Goal: Information Seeking & Learning: Learn about a topic

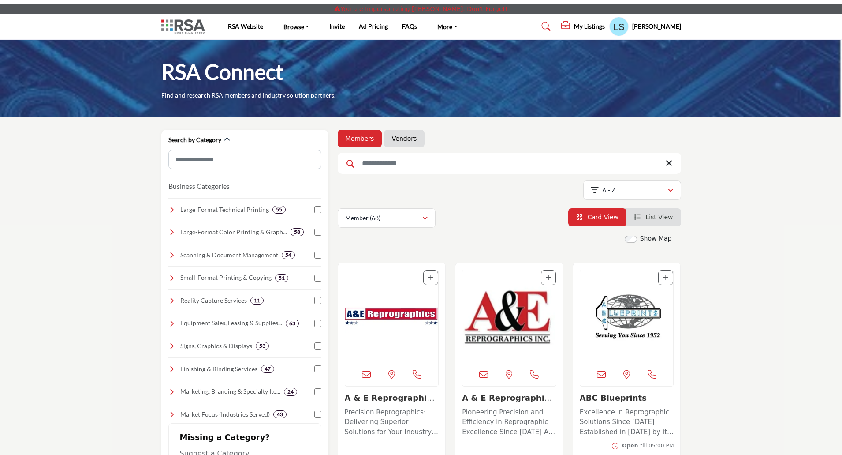
drag, startPoint x: 407, startPoint y: 146, endPoint x: 389, endPoint y: 166, distance: 26.5
click at [407, 146] on li "Vendors" at bounding box center [404, 139] width 41 height 18
click at [408, 140] on link "Vendors" at bounding box center [404, 138] width 25 height 9
click at [408, 141] on link "Vendors" at bounding box center [404, 138] width 25 height 9
click at [400, 141] on link "Vendors" at bounding box center [404, 138] width 25 height 9
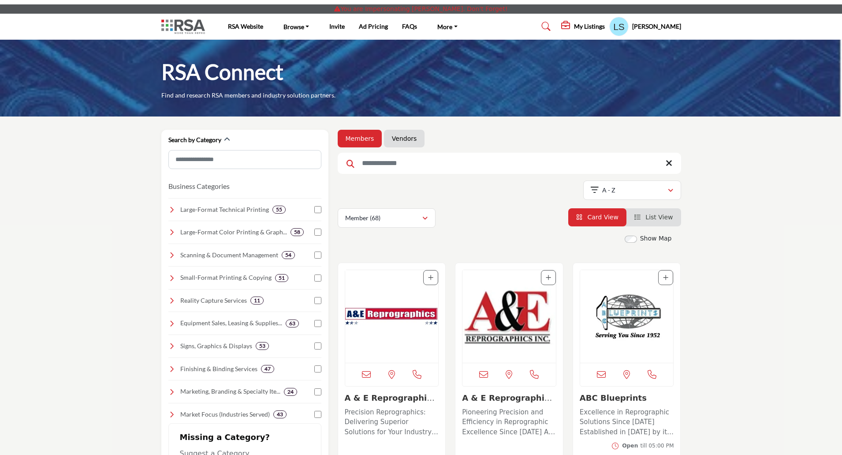
click at [393, 158] on input "Search Keyword" at bounding box center [509, 163] width 343 height 21
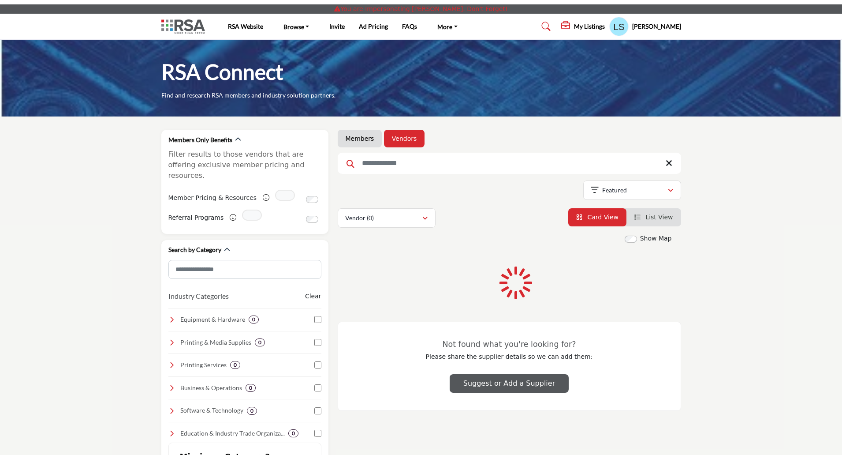
click at [389, 166] on input "Search Keyword" at bounding box center [509, 163] width 343 height 21
click at [403, 135] on link "Vendors" at bounding box center [404, 138] width 25 height 9
click at [289, 28] on link "Browse" at bounding box center [296, 26] width 38 height 12
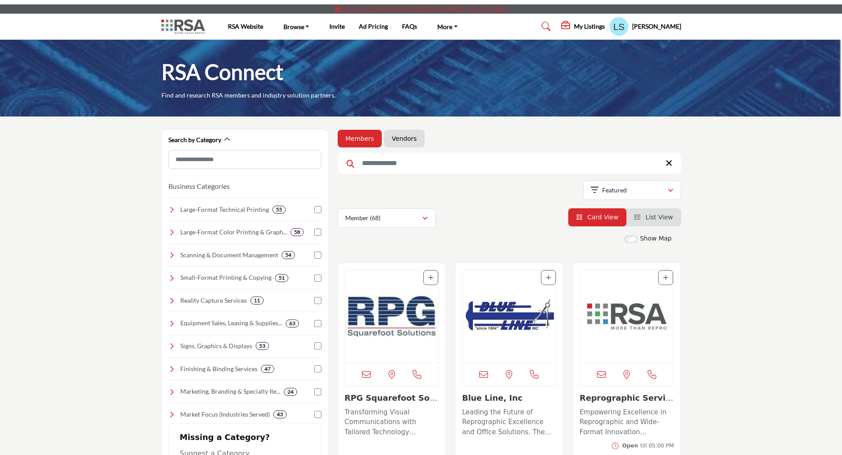
click at [429, 166] on input "Search Keyword" at bounding box center [509, 163] width 343 height 21
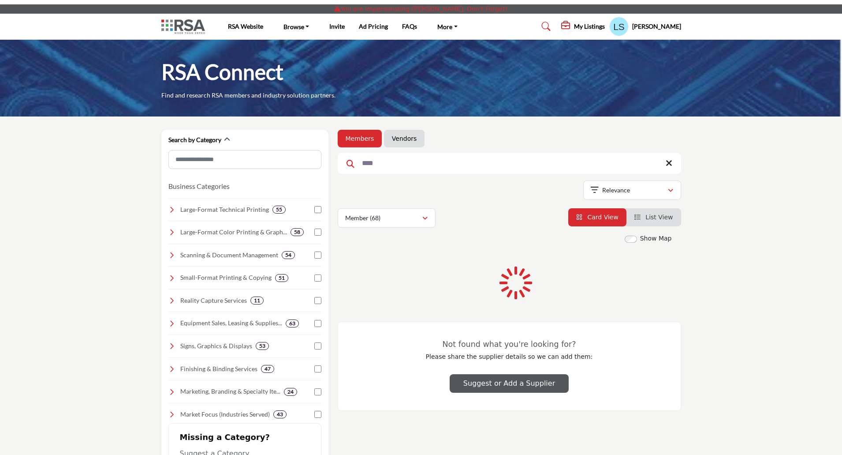
type input "****"
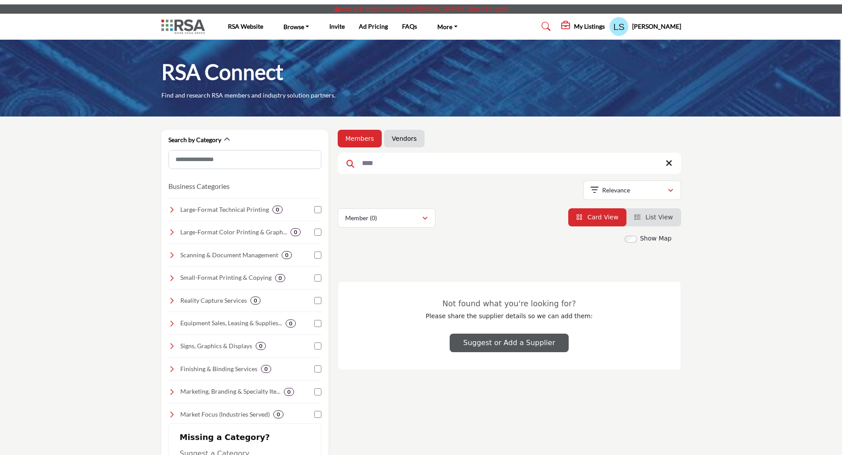
click at [398, 141] on link "Vendors" at bounding box center [404, 138] width 25 height 9
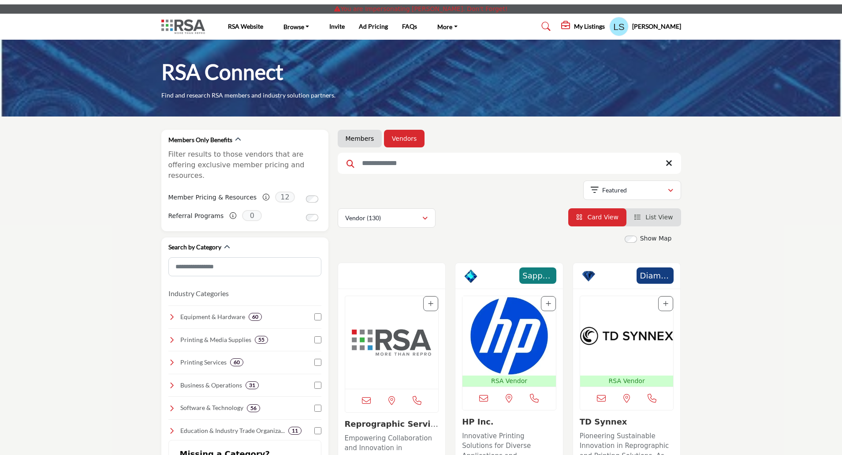
click at [605, 26] on h5 "My Listings" at bounding box center [589, 26] width 31 height 8
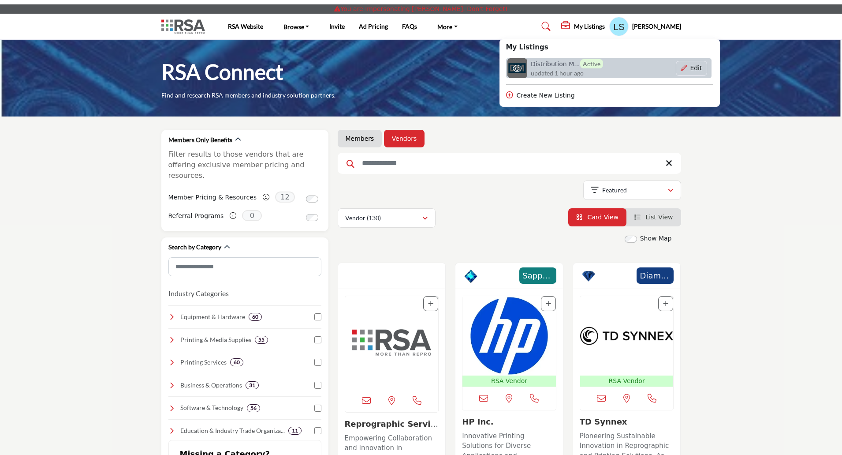
click at [560, 62] on h6 "Distribution M... Active" at bounding box center [567, 63] width 72 height 9
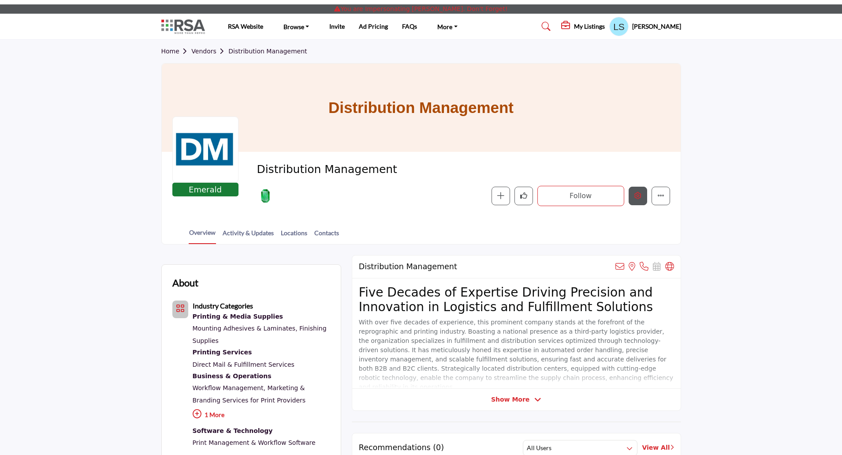
click at [637, 201] on button "Edit company" at bounding box center [638, 196] width 19 height 19
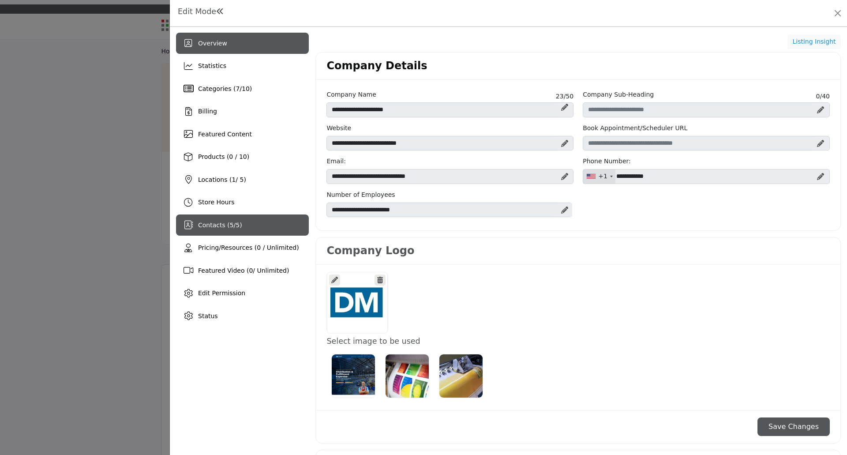
click at [230, 226] on span "5" at bounding box center [232, 224] width 4 height 7
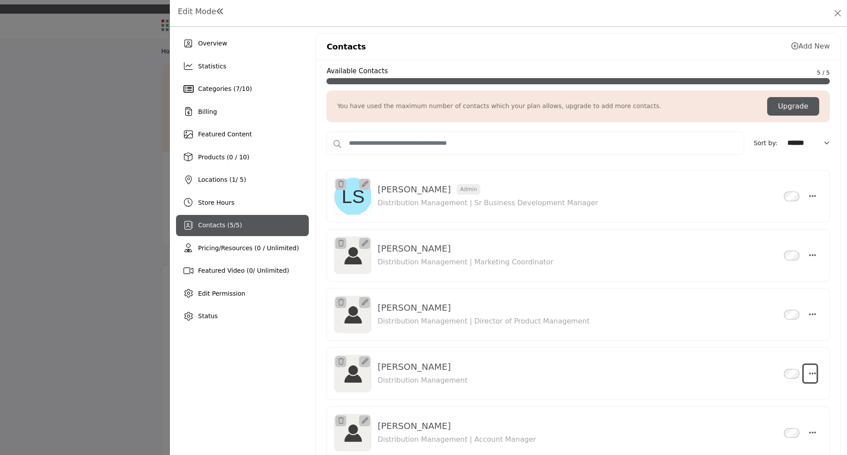
click at [809, 374] on icon "Select Droddown options" at bounding box center [812, 373] width 7 height 8
click at [760, 354] on link "Make Admin" at bounding box center [770, 352] width 86 height 16
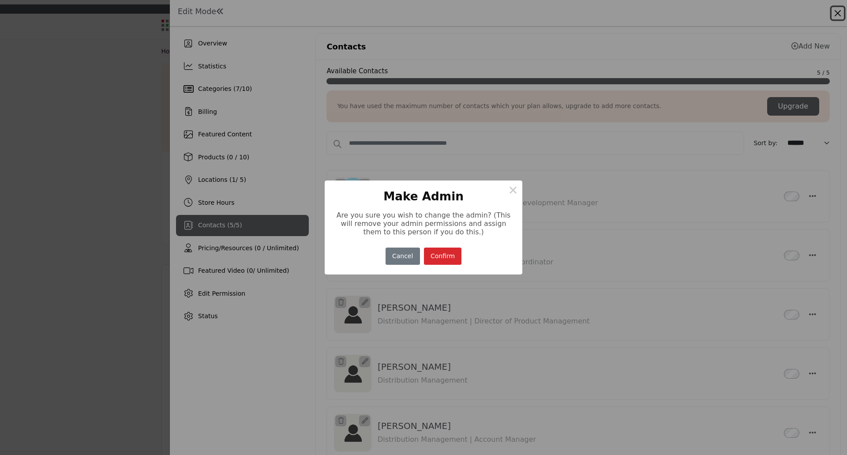
click at [442, 258] on button "Confirm" at bounding box center [443, 255] width 38 height 17
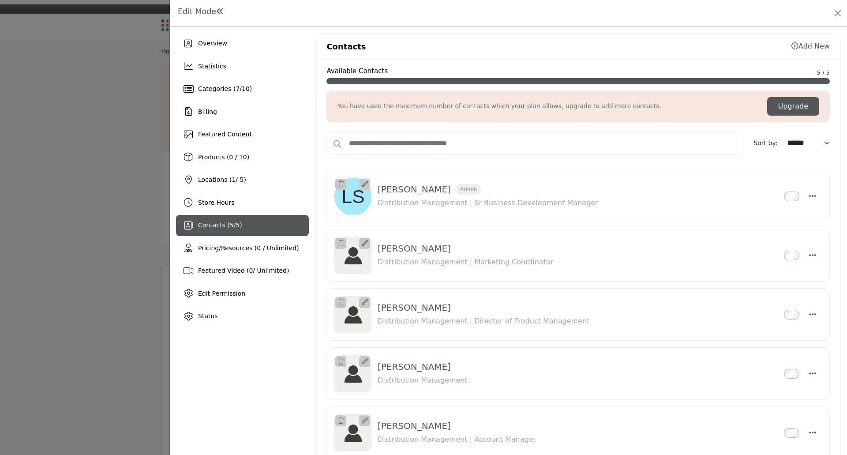
scroll to position [42, 0]
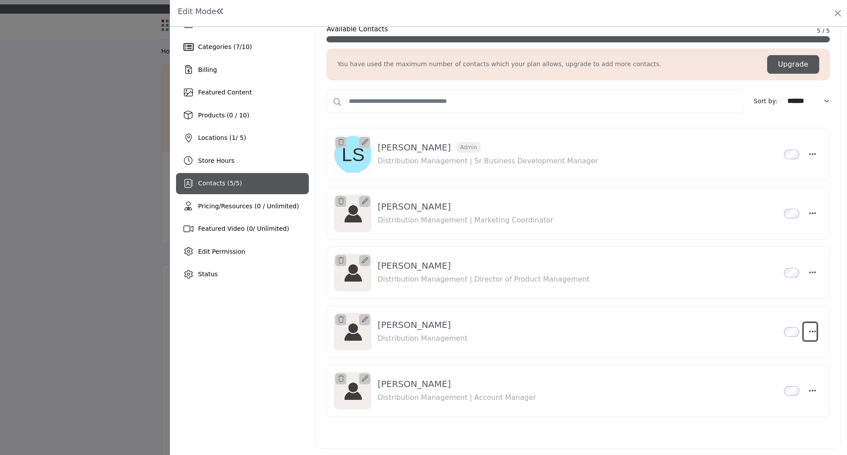
click at [809, 331] on icon "Select Droddown options" at bounding box center [812, 331] width 7 height 8
click at [754, 418] on link "Make Admin" at bounding box center [770, 415] width 86 height 16
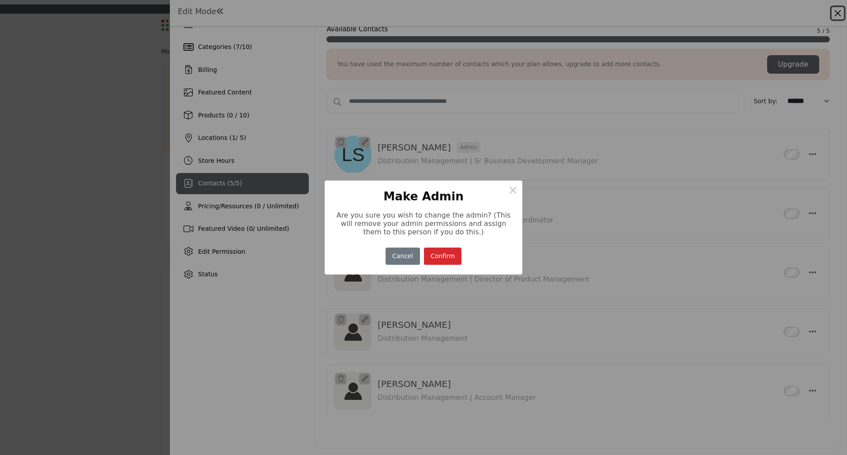
click at [444, 255] on button "Confirm" at bounding box center [443, 255] width 38 height 17
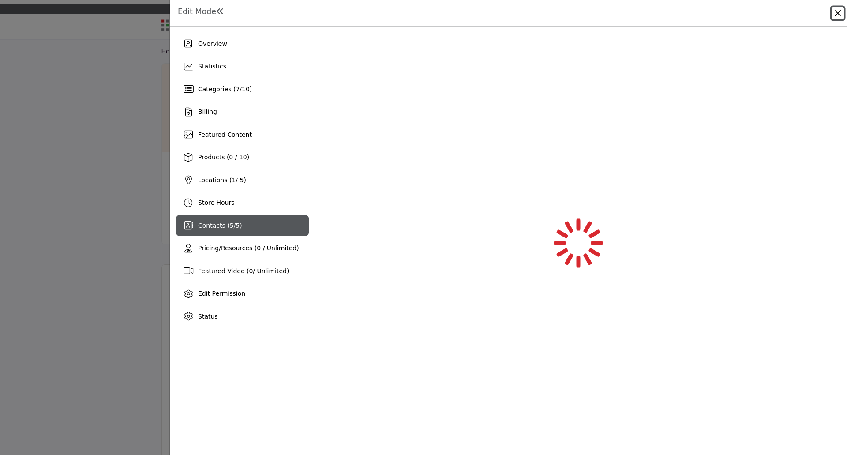
scroll to position [0, 0]
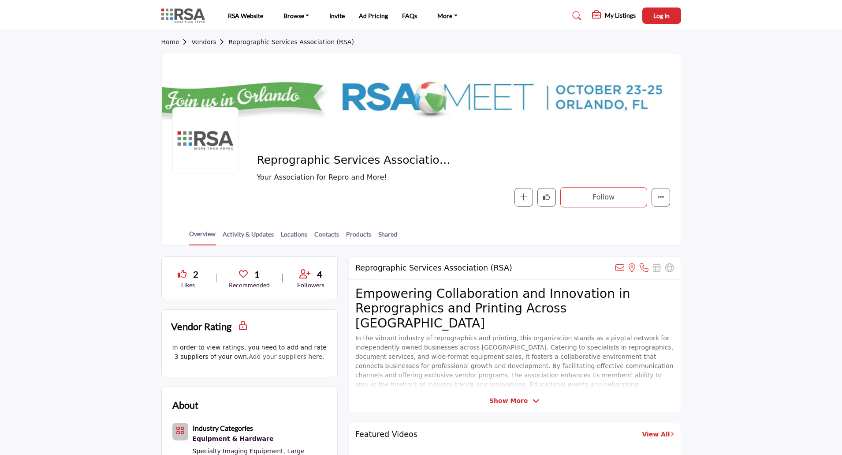
click at [203, 41] on link "Vendors" at bounding box center [209, 41] width 37 height 7
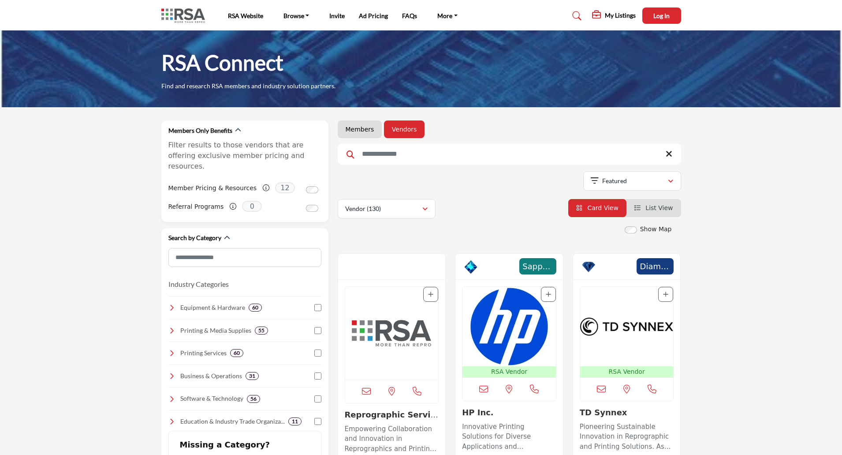
click at [416, 153] on input "Search Keyword" at bounding box center [509, 153] width 343 height 21
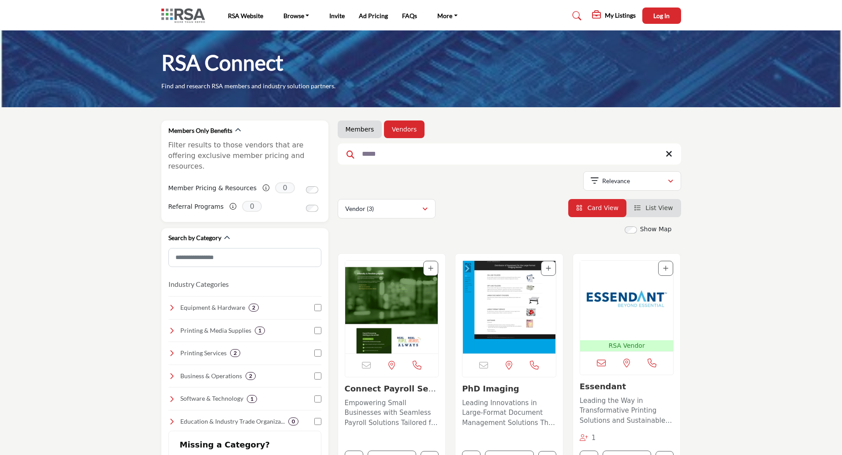
type input "*****"
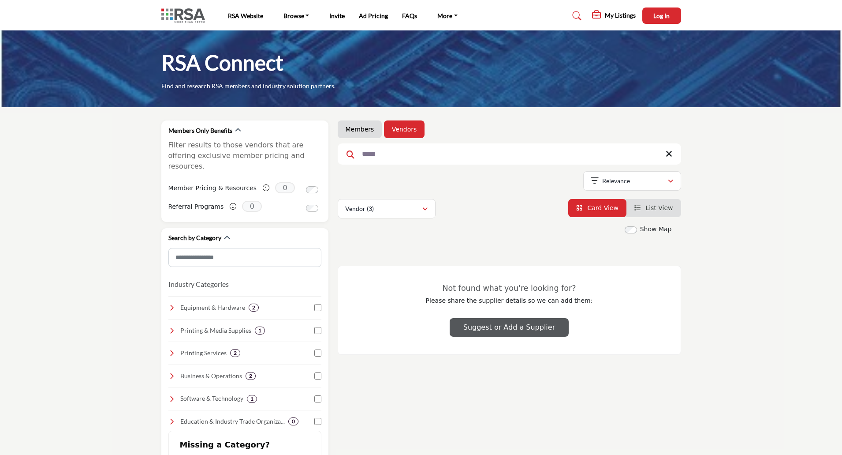
click at [417, 150] on input "*****" at bounding box center [509, 153] width 343 height 21
click at [673, 155] on input "*****" at bounding box center [509, 153] width 343 height 21
click at [668, 154] on icon at bounding box center [669, 153] width 7 height 9
click at [423, 208] on icon "button" at bounding box center [424, 209] width 5 height 6
click at [386, 235] on div "Vendor (3)" at bounding box center [387, 233] width 92 height 20
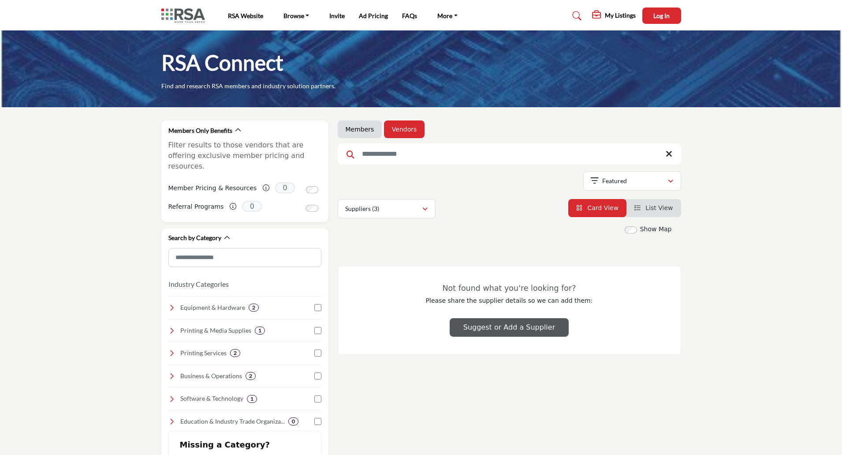
click at [664, 206] on span "List View" at bounding box center [659, 207] width 27 height 7
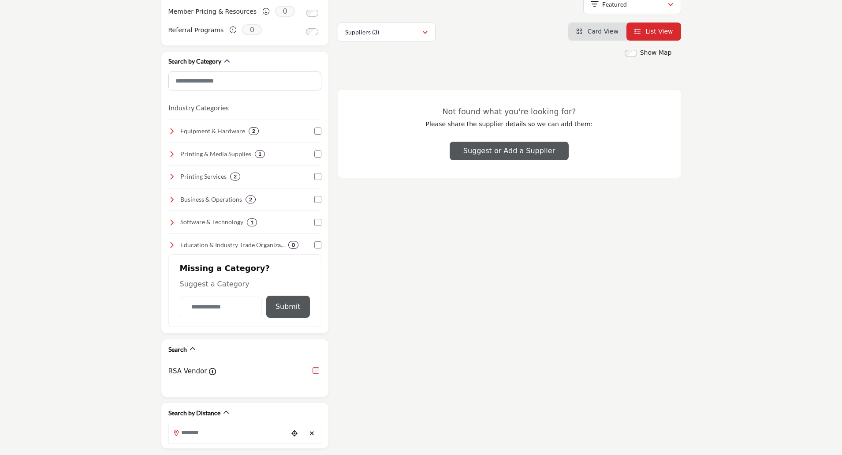
scroll to position [485, 0]
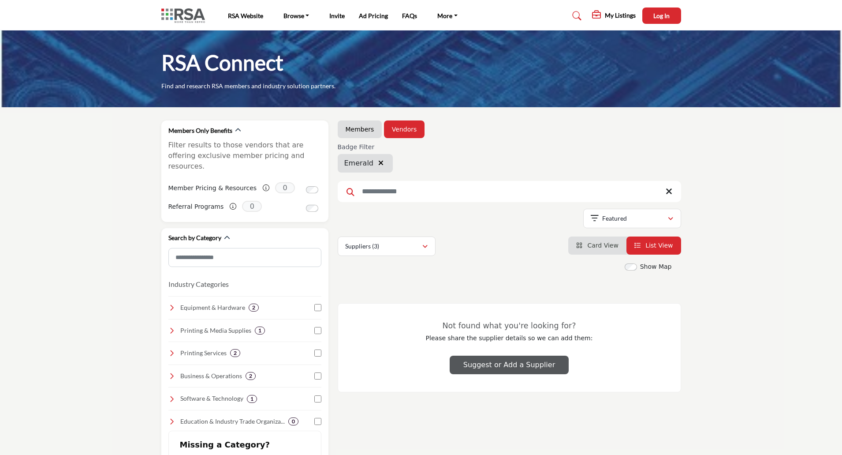
drag, startPoint x: 359, startPoint y: 126, endPoint x: 595, endPoint y: 160, distance: 238.4
click at [359, 126] on link "Members" at bounding box center [360, 129] width 29 height 9
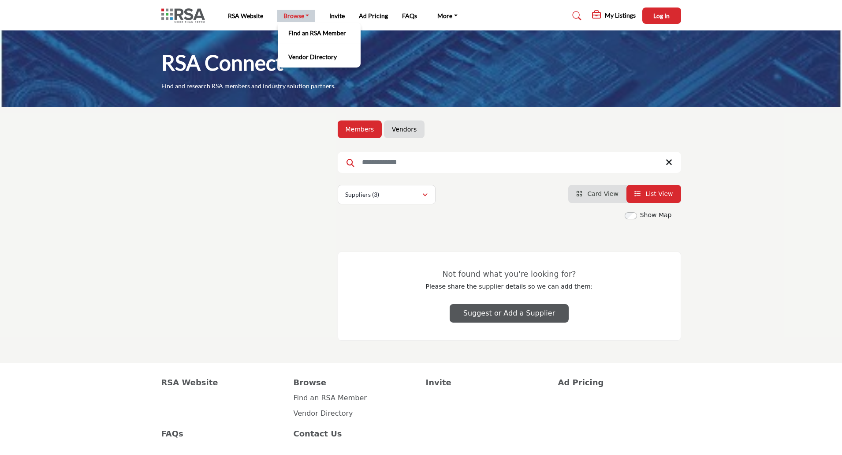
click at [294, 14] on link "Browse" at bounding box center [296, 16] width 38 height 12
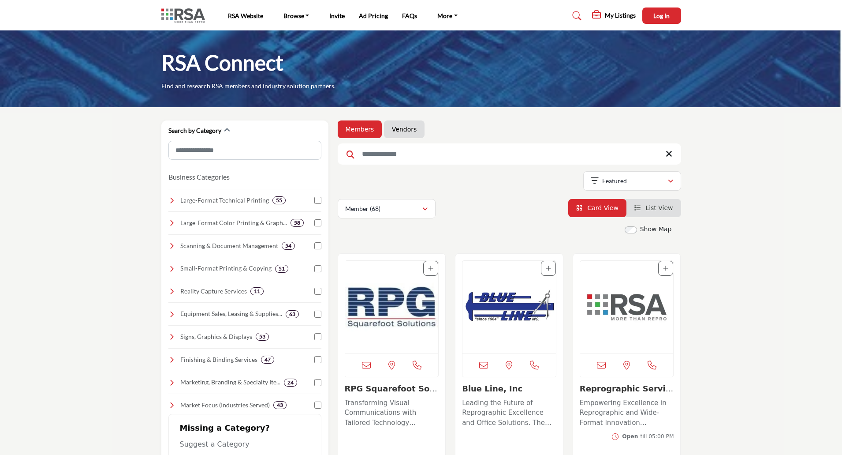
click at [394, 127] on link "Vendors" at bounding box center [404, 129] width 25 height 9
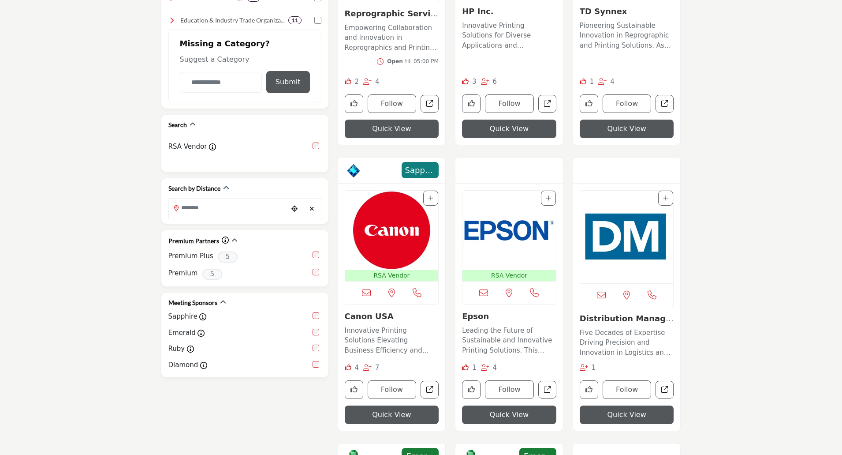
scroll to position [485, 0]
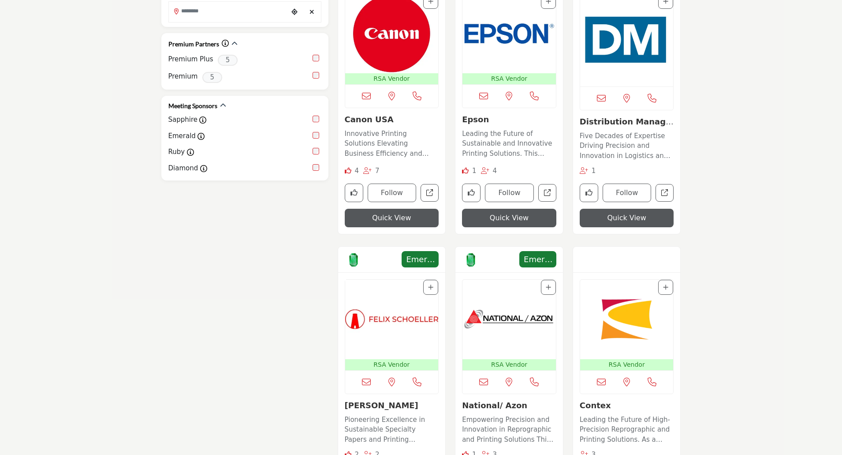
scroll to position [441, 0]
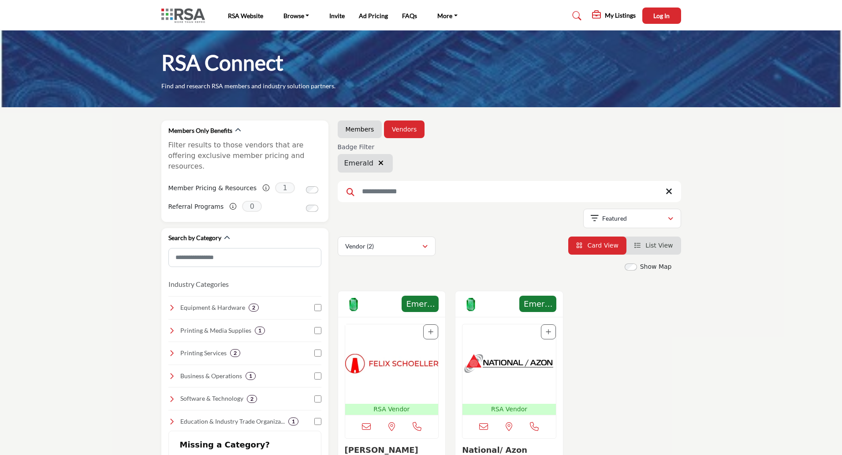
click at [379, 160] on icon "button" at bounding box center [380, 162] width 5 height 7
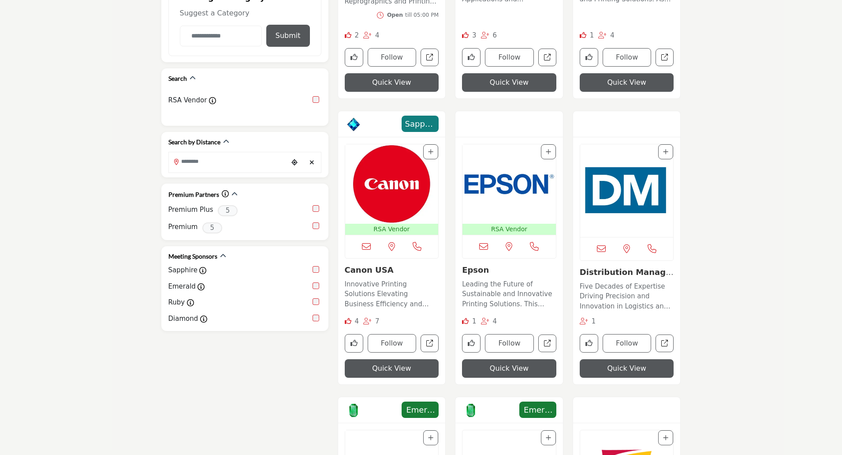
scroll to position [485, 0]
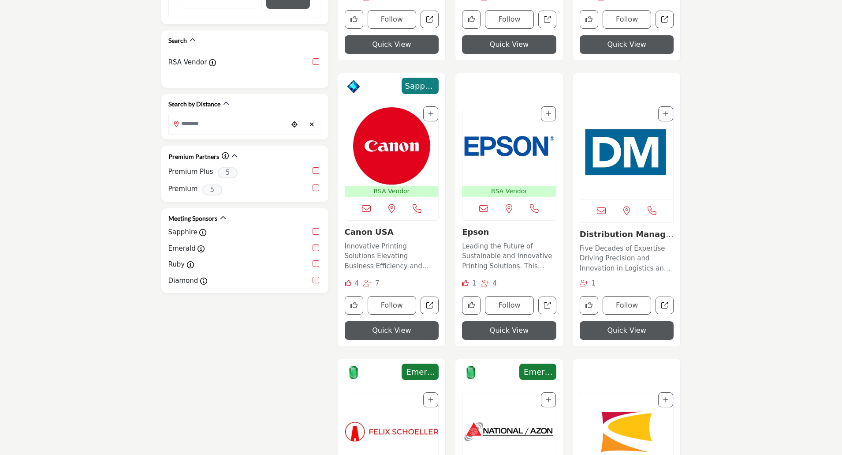
click at [638, 152] on img "Open Listing in new tab" at bounding box center [626, 152] width 93 height 93
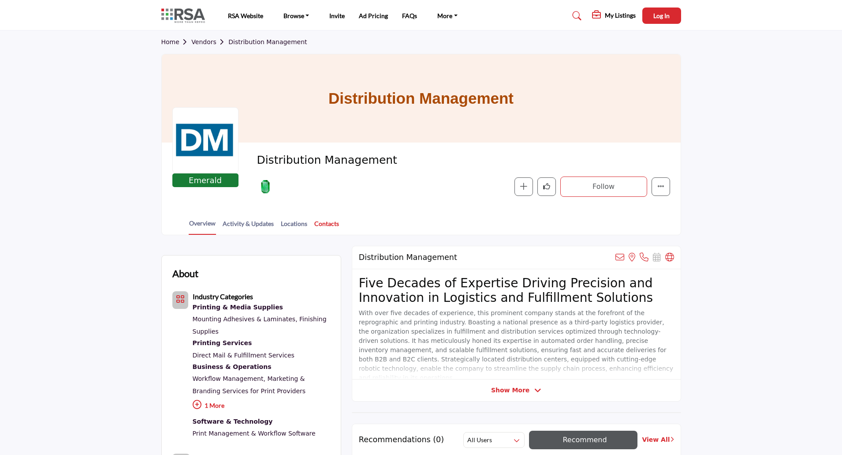
click at [328, 225] on link "Contacts" at bounding box center [327, 226] width 26 height 15
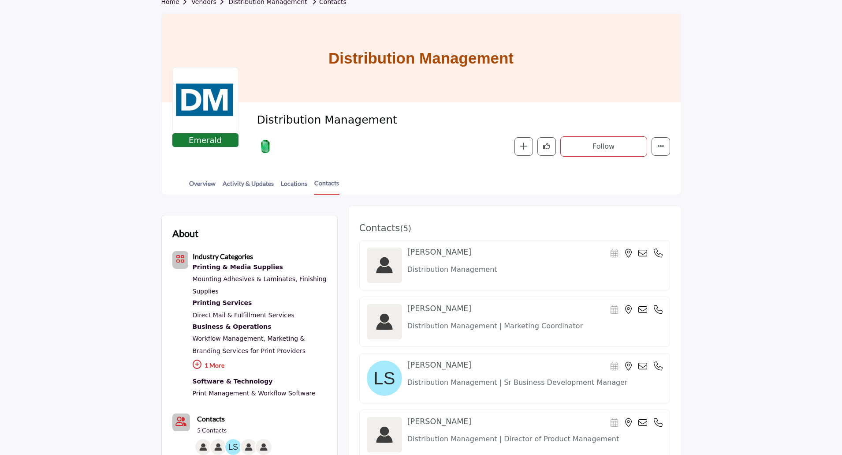
scroll to position [176, 0]
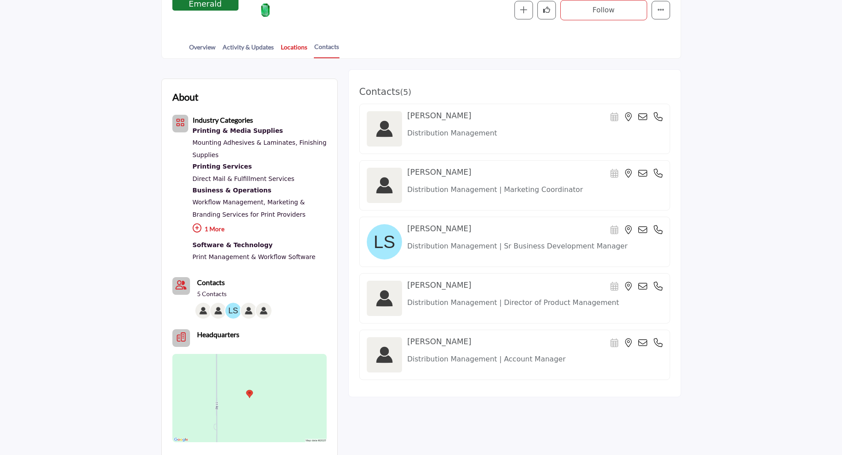
click at [287, 50] on link "Locations" at bounding box center [293, 49] width 27 height 15
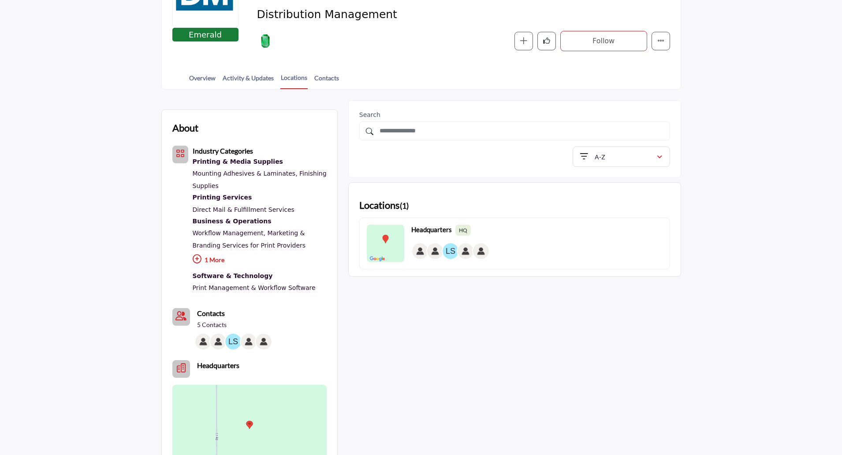
scroll to position [176, 0]
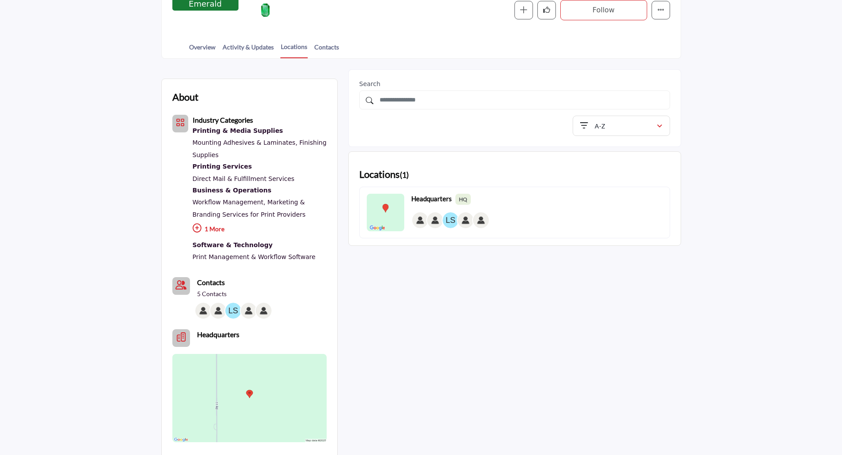
click at [736, 259] on section "About Industry Categories Printing & Media Supplies" at bounding box center [421, 289] width 842 height 461
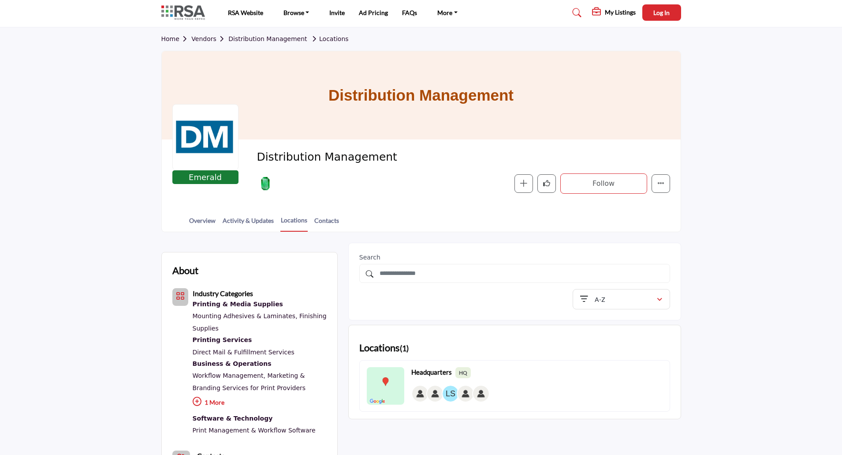
scroll to position [0, 0]
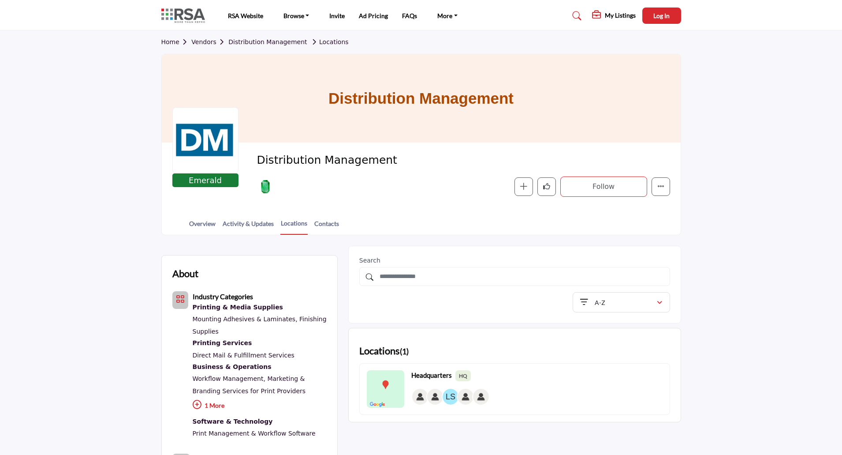
click at [208, 42] on link "Vendors" at bounding box center [209, 41] width 37 height 7
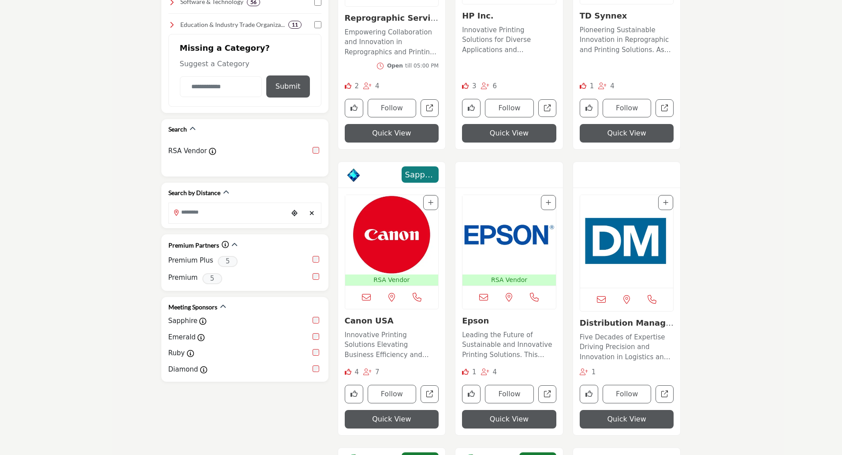
scroll to position [397, 0]
click at [629, 214] on img "Open Listing in new tab" at bounding box center [626, 240] width 93 height 93
click at [614, 265] on img "Open Listing in new tab" at bounding box center [626, 240] width 93 height 93
